Goal: Task Accomplishment & Management: Manage account settings

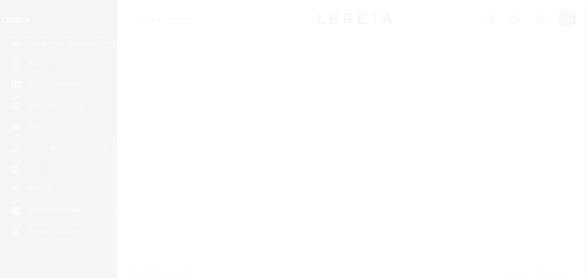
scroll to position [180, 0]
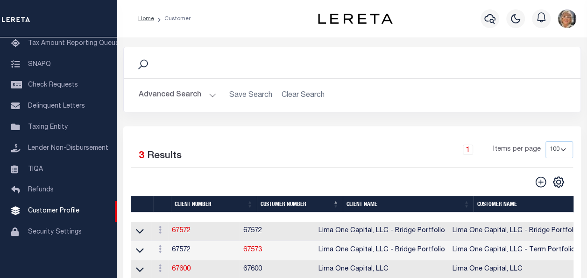
click at [179, 94] on button "Advanced Search" at bounding box center [178, 95] width 78 height 18
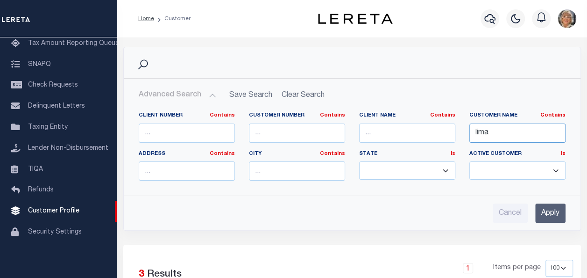
click at [497, 136] on input "lima" at bounding box center [518, 132] width 96 height 19
type input "l"
type input "first command"
click at [546, 215] on input "Apply" at bounding box center [550, 212] width 30 height 19
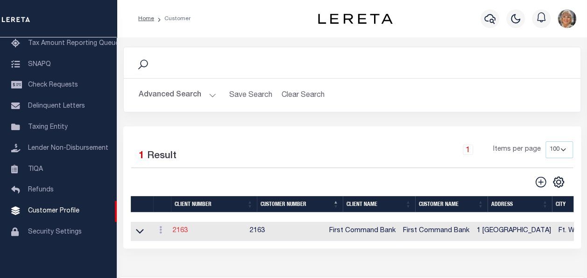
click at [183, 232] on link "2163" at bounding box center [180, 230] width 15 height 7
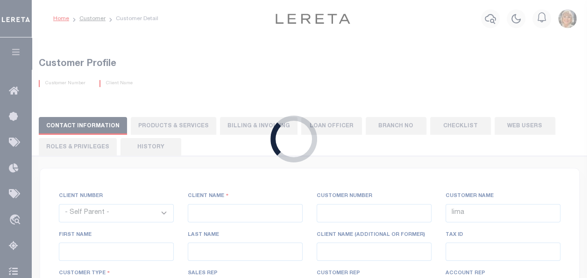
select select
type input "First Command Bank"
type input "2163"
type input "First Command Bank"
type input "[PERSON_NAME]"
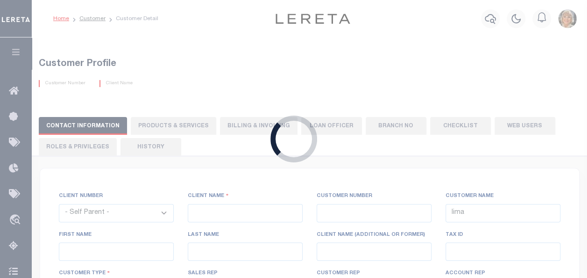
type input "[PERSON_NAME]"
select select "Mixed Portfolio"
type input "[PERSON_NAME]"
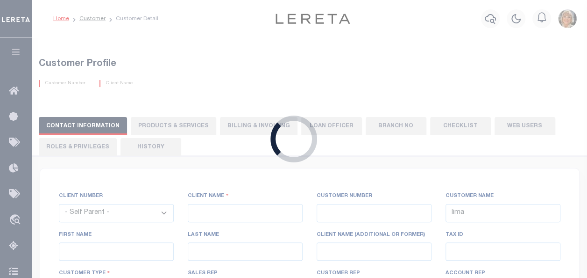
select select "JHS"
checkbox input "true"
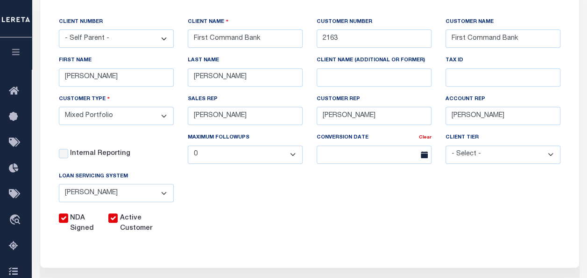
scroll to position [185, 0]
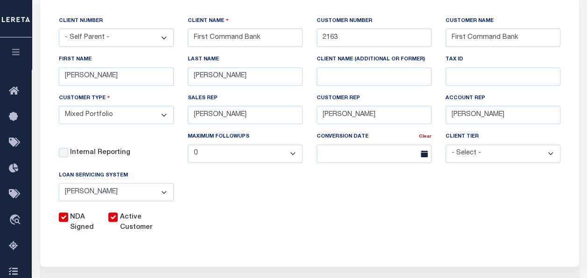
click at [112, 215] on input "Active Customer" at bounding box center [112, 216] width 9 height 9
checkbox input "false"
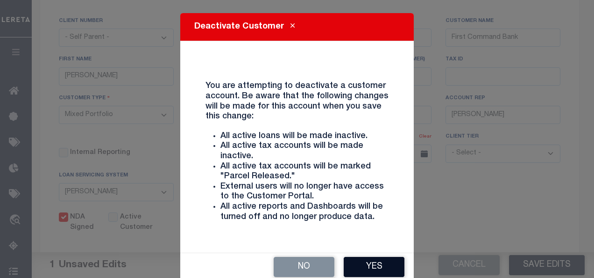
click at [360, 266] on button "Yes" at bounding box center [374, 266] width 61 height 20
